Goal: Task Accomplishment & Management: Complete application form

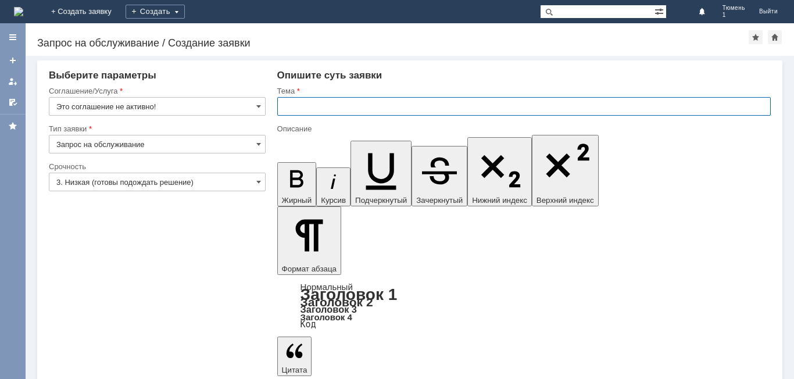
click at [350, 109] on input "text" at bounding box center [523, 106] width 493 height 19
type input "тюмень 1"
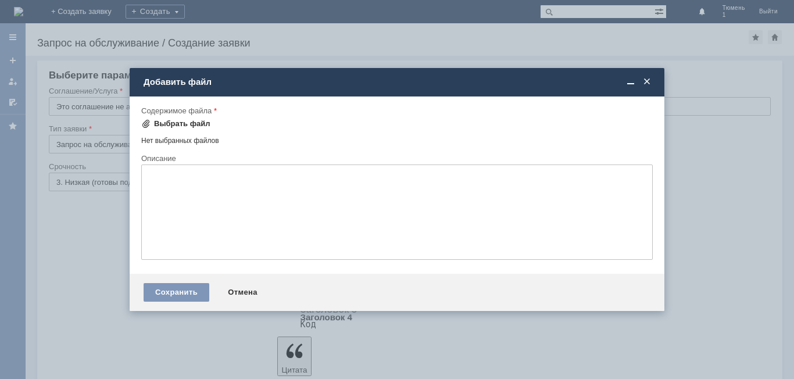
click at [151, 128] on div "Выбрать файл" at bounding box center [175, 123] width 69 height 9
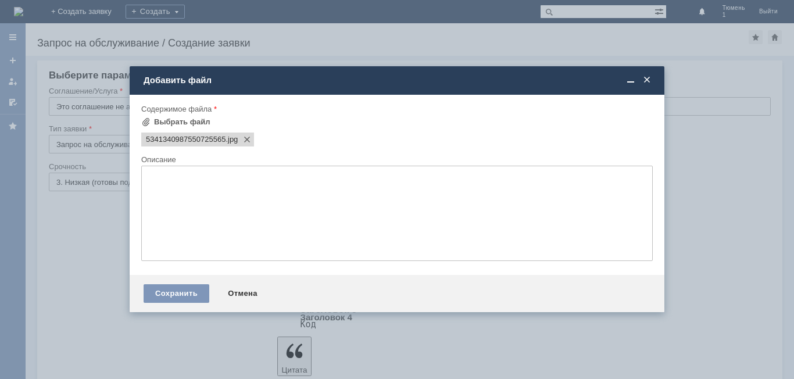
scroll to position [0, 0]
click at [158, 123] on div "Выбрать файл" at bounding box center [182, 121] width 56 height 9
click at [153, 289] on div "Сохранить" at bounding box center [177, 293] width 66 height 19
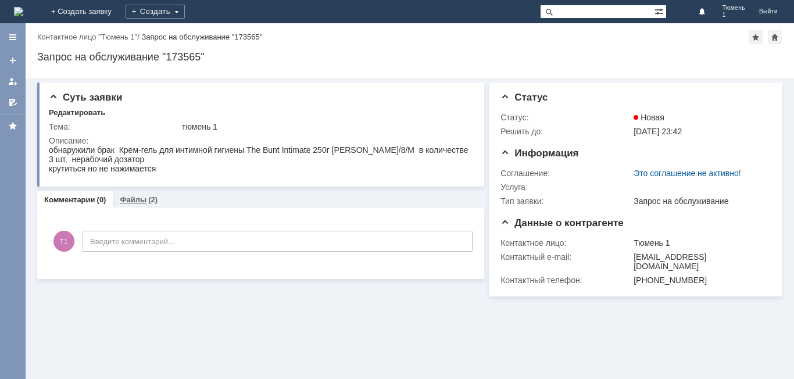
click at [148, 196] on div "(2)" at bounding box center [152, 199] width 9 height 9
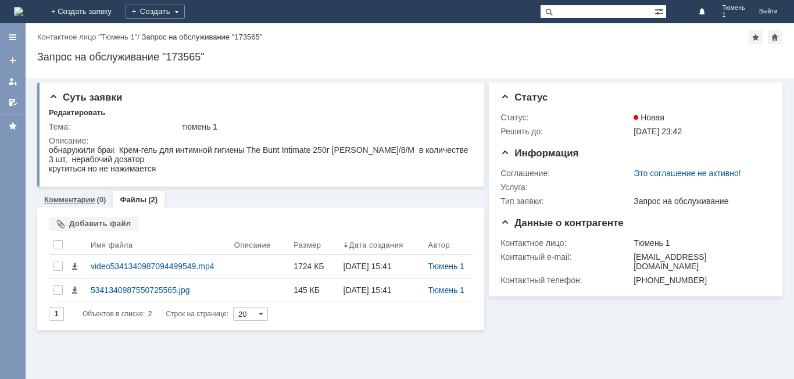
click at [72, 196] on link "Комментарии" at bounding box center [69, 199] width 51 height 9
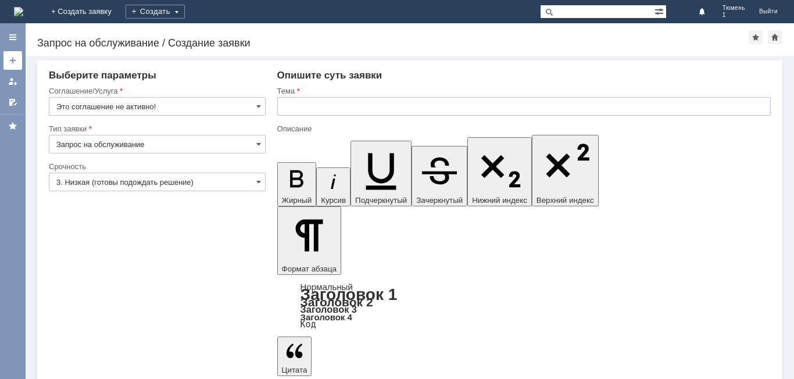
click at [16, 66] on link at bounding box center [12, 60] width 19 height 19
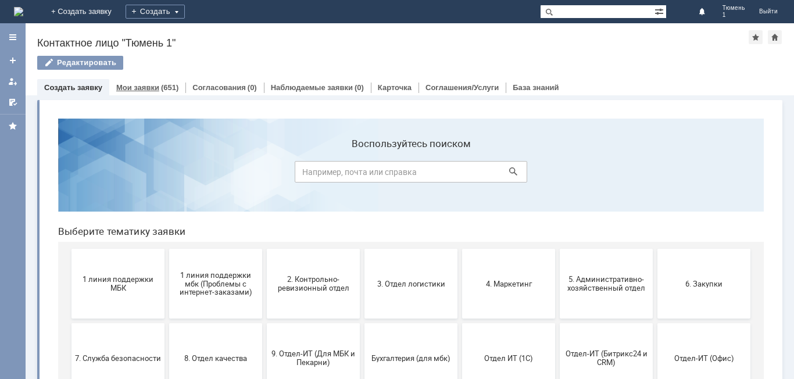
click at [171, 87] on div "(651)" at bounding box center [169, 87] width 17 height 9
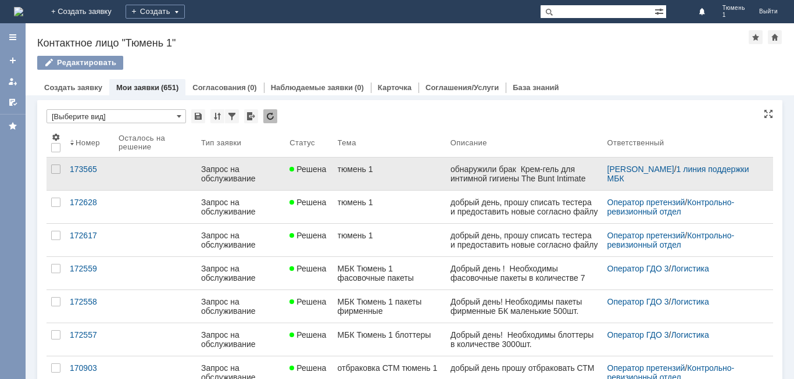
click at [446, 165] on link at bounding box center [524, 174] width 157 height 33
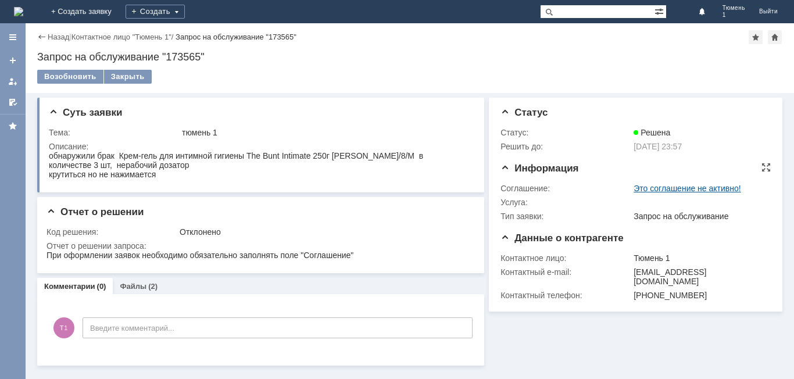
click at [683, 187] on link "Это соглашение не активно!" at bounding box center [688, 188] width 108 height 9
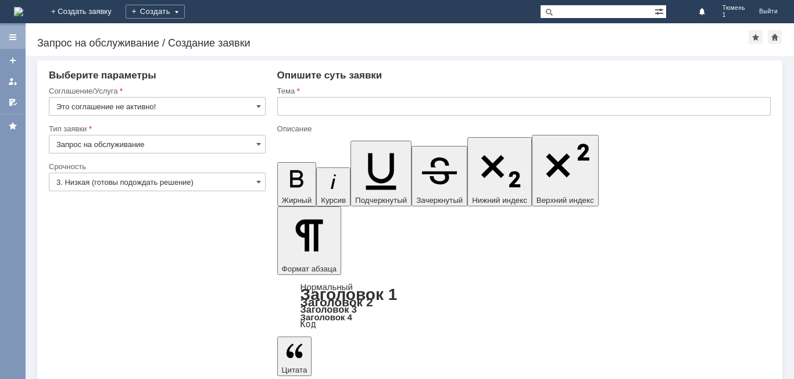
click at [14, 40] on div at bounding box center [12, 37] width 9 height 9
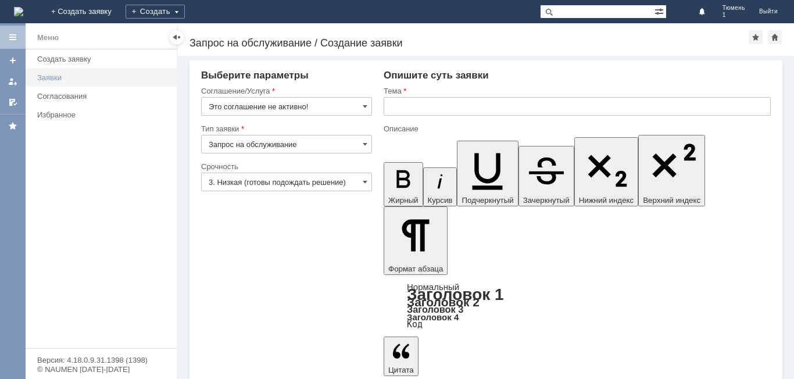
click at [96, 81] on div "Заявки" at bounding box center [103, 77] width 133 height 9
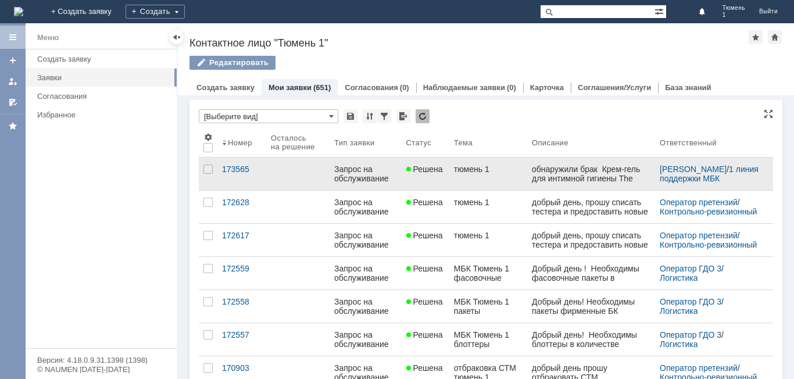
click at [505, 180] on link "тюмень 1" at bounding box center [488, 174] width 78 height 33
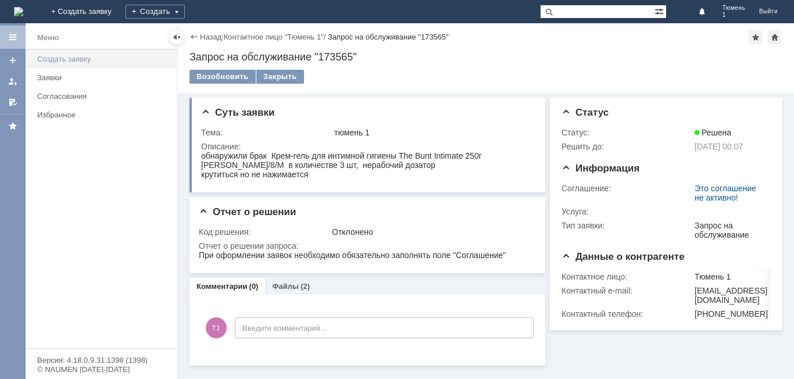
click at [64, 59] on div "Создать заявку" at bounding box center [103, 59] width 133 height 9
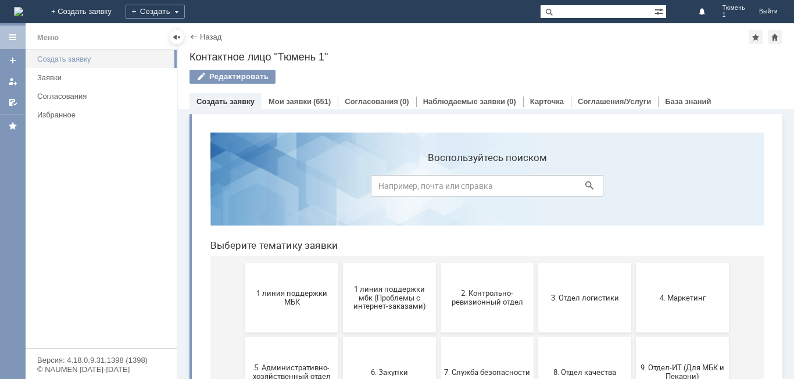
click at [61, 54] on link "Создать заявку" at bounding box center [104, 59] width 142 height 18
click at [187, 37] on div "Назад | Контактное лицо "Тюмень 1" Контактное лицо "Тюмень 1" Редактировать emp…" at bounding box center [486, 66] width 616 height 86
click at [174, 37] on div at bounding box center [176, 37] width 9 height 9
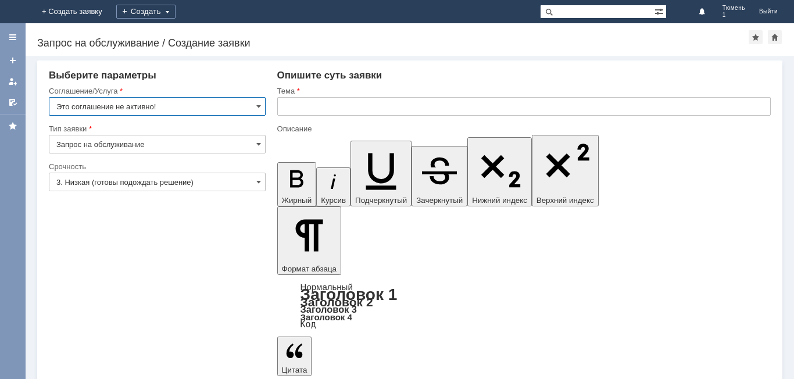
click at [256, 112] on input "Это соглашение не активно!" at bounding box center [157, 106] width 217 height 19
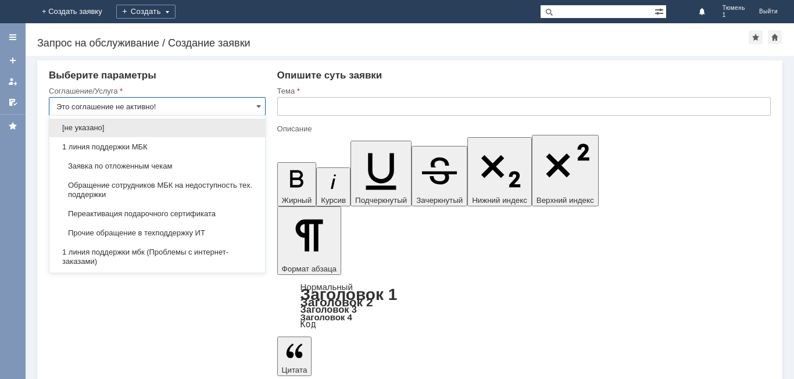
click at [256, 112] on input "Это соглашение не активно!" at bounding box center [157, 106] width 217 height 19
click at [252, 106] on input "Это соглашение не активно!" at bounding box center [157, 106] width 217 height 19
click at [256, 105] on span at bounding box center [258, 106] width 5 height 9
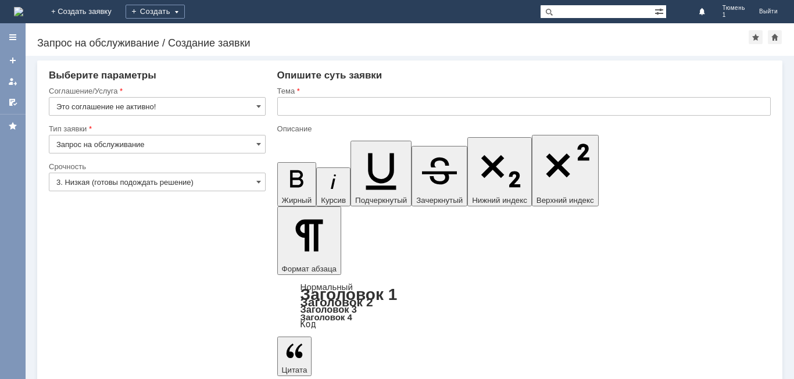
type input "Это соглашение не активно!"
click at [13, 56] on div at bounding box center [12, 60] width 9 height 9
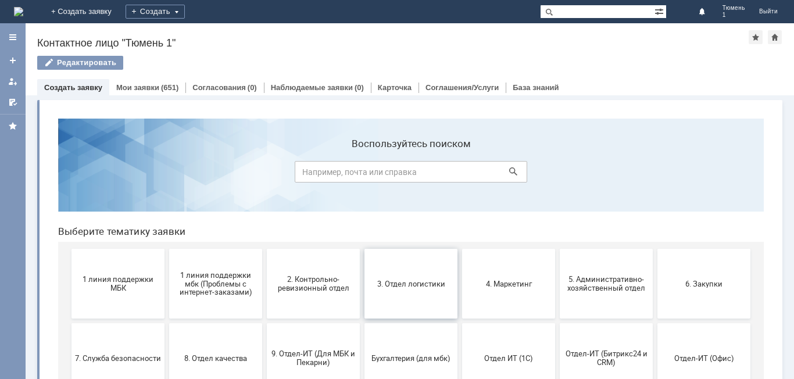
scroll to position [58, 0]
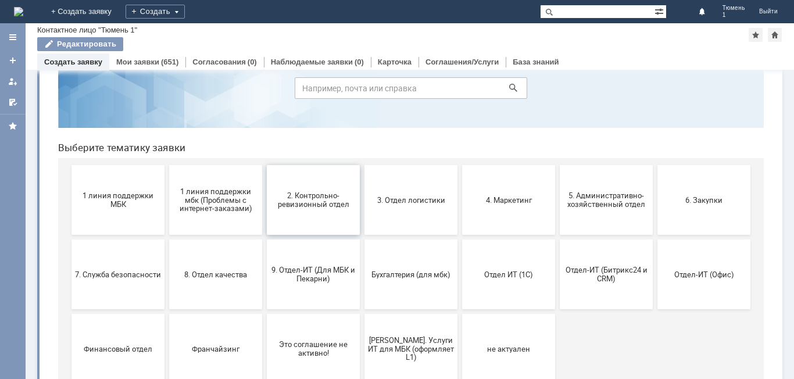
click at [319, 199] on span "2. Контрольно-ревизионный отдел" at bounding box center [313, 199] width 86 height 17
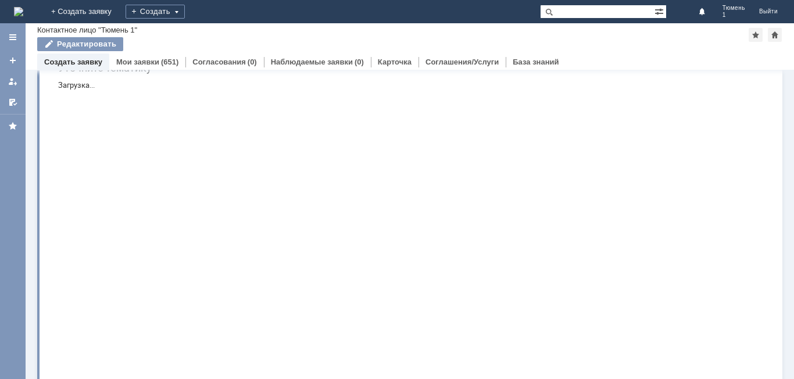
scroll to position [0, 0]
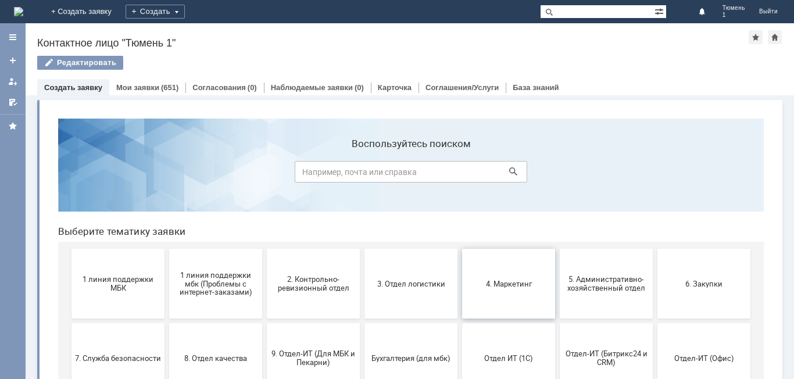
click at [492, 285] on span "4. Маркетинг" at bounding box center [509, 283] width 86 height 9
click at [382, 287] on span "3. Отдел логистики" at bounding box center [411, 283] width 86 height 9
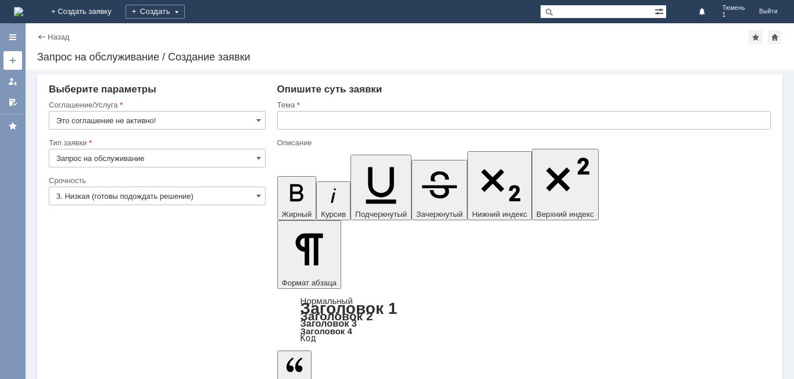
click at [10, 58] on div at bounding box center [12, 60] width 9 height 9
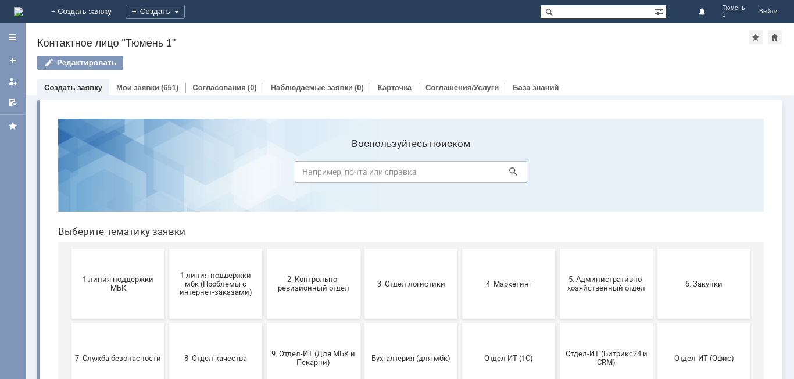
click at [153, 84] on link "Мои заявки" at bounding box center [137, 87] width 43 height 9
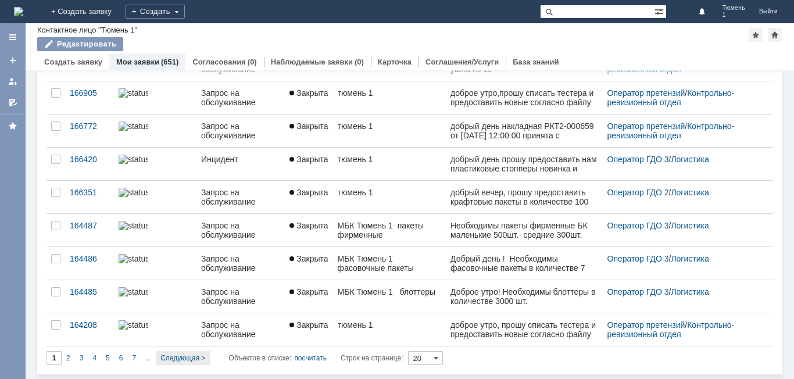
click at [192, 360] on span "Следующая >" at bounding box center [182, 358] width 45 height 8
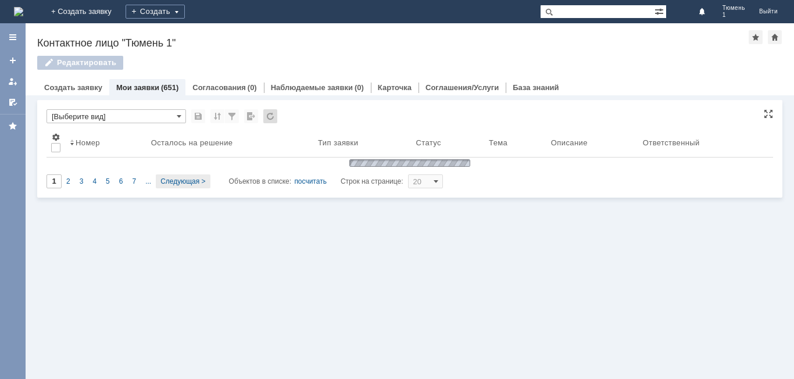
type input "2"
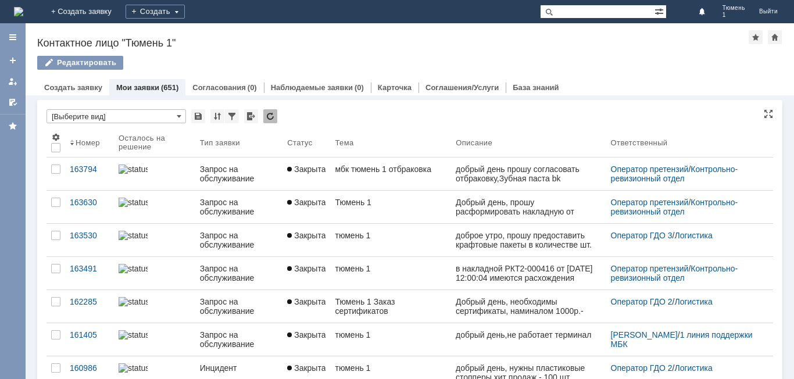
click at [489, 181] on div "добрый день прошу согласовать отбраковку,Зубная паста bk "Комплексный уход" 150…" at bounding box center [528, 192] width 145 height 56
click at [12, 66] on link at bounding box center [12, 60] width 19 height 19
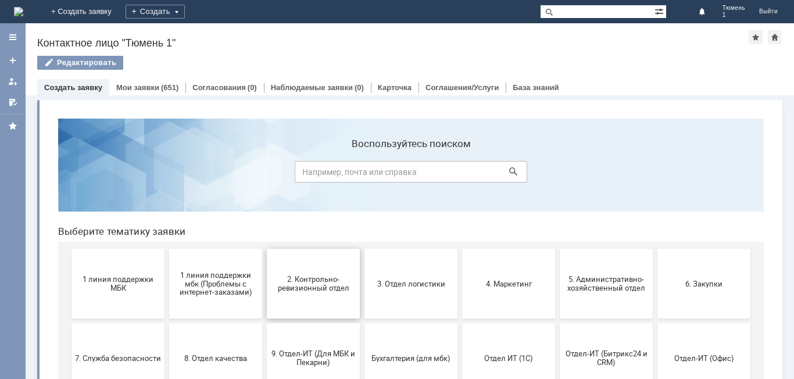
click at [328, 288] on span "2. Контрольно-ревизионный отдел" at bounding box center [313, 283] width 86 height 17
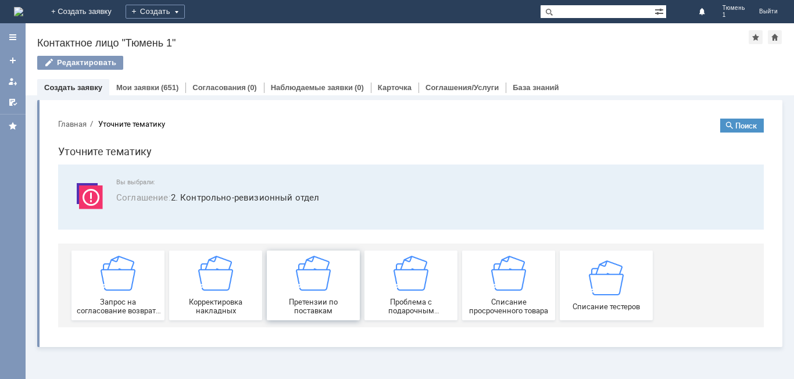
click at [316, 301] on span "Претензии по поставкам" at bounding box center [313, 306] width 86 height 17
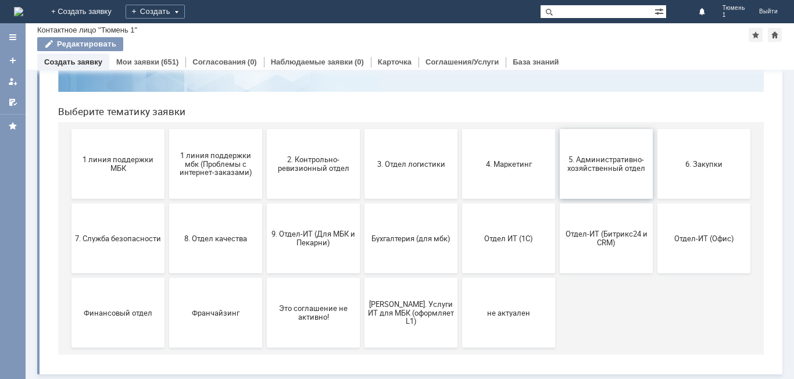
scroll to position [95, 0]
click at [319, 170] on span "2. Контрольно-ревизионный отдел" at bounding box center [313, 163] width 86 height 17
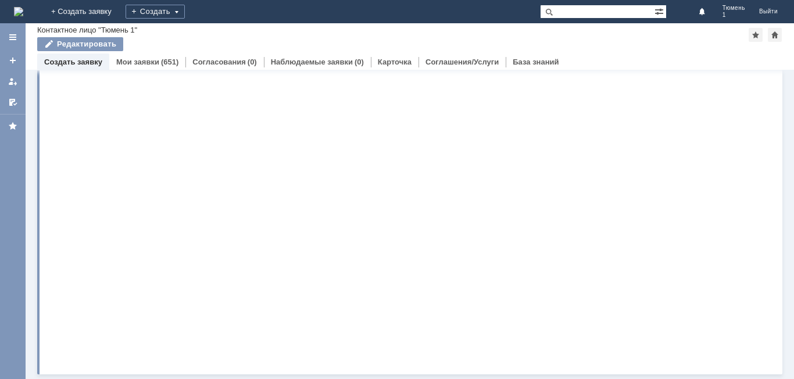
scroll to position [0, 0]
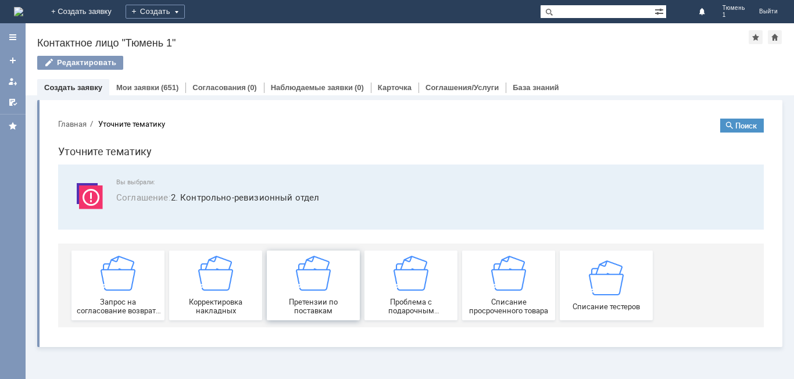
click at [325, 306] on span "Претензии по поставкам" at bounding box center [313, 306] width 86 height 17
click at [224, 290] on img at bounding box center [215, 273] width 35 height 35
click at [133, 298] on span "Запрос на согласование возврата (д/с или товара)" at bounding box center [118, 306] width 86 height 17
